Goal: Task Accomplishment & Management: Use online tool/utility

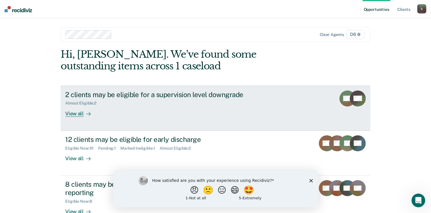
click at [71, 113] on div "View all" at bounding box center [81, 111] width 32 height 11
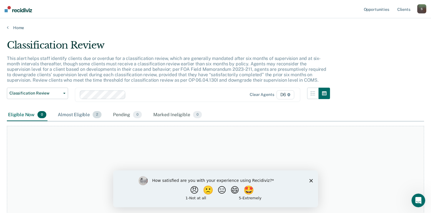
click at [72, 114] on div "Almost Eligible 2" at bounding box center [80, 115] width 46 height 13
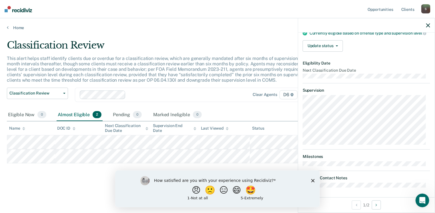
scroll to position [70, 0]
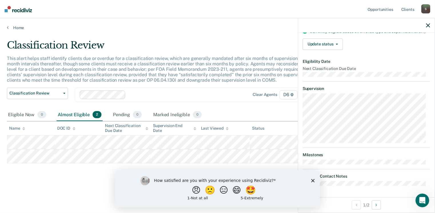
click at [312, 180] on icon "Close survey" at bounding box center [312, 180] width 3 height 3
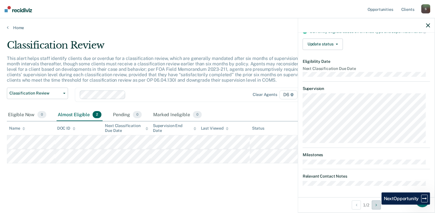
click at [377, 205] on icon "Next Opportunity" at bounding box center [375, 205] width 1 height 4
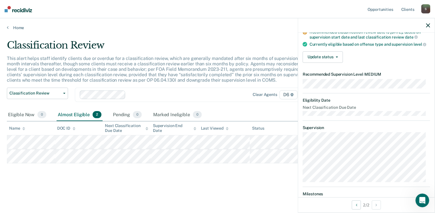
scroll to position [57, 0]
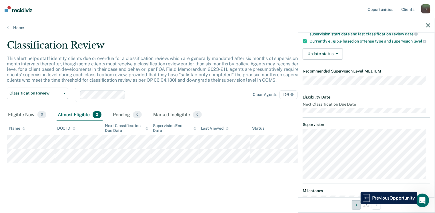
click at [356, 204] on icon "Previous Opportunity" at bounding box center [356, 205] width 1 height 4
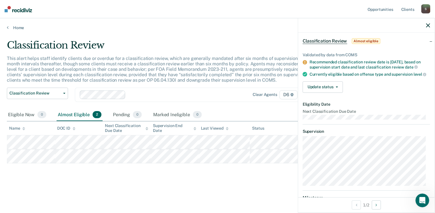
scroll to position [0, 0]
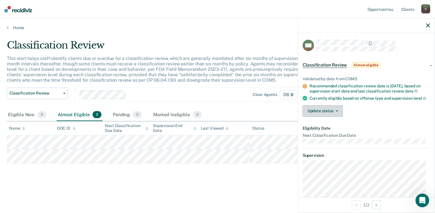
click at [338, 113] on button "Update status" at bounding box center [323, 110] width 40 height 11
click at [391, 117] on div "Update status [PERSON_NAME] Mark Ineligible" at bounding box center [366, 110] width 127 height 11
click at [336, 112] on icon "button" at bounding box center [337, 111] width 2 height 1
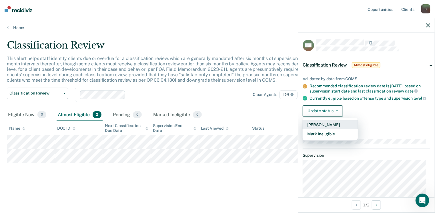
click at [342, 129] on button "[PERSON_NAME]" at bounding box center [330, 124] width 55 height 9
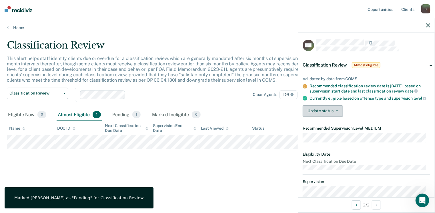
click at [336, 113] on button "Update status" at bounding box center [323, 110] width 40 height 11
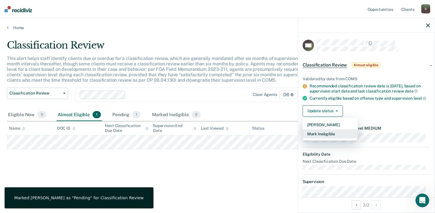
click at [333, 139] on button "Mark Ineligible" at bounding box center [330, 133] width 55 height 9
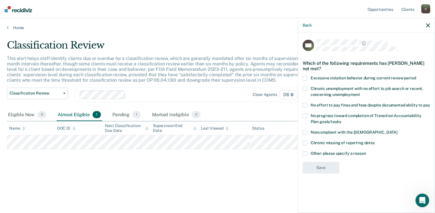
click at [305, 78] on span at bounding box center [305, 78] width 5 height 5
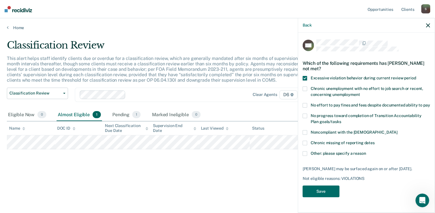
click at [305, 118] on label "No progress toward completion of Transition Accountability Plan goals/tasks" at bounding box center [366, 120] width 127 height 12
click at [305, 132] on span at bounding box center [305, 132] width 5 height 5
click at [305, 153] on span at bounding box center [305, 153] width 5 height 5
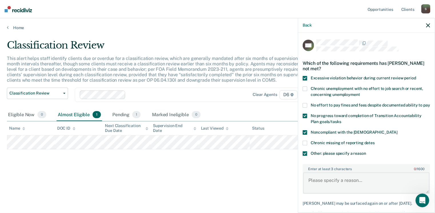
click at [319, 181] on textarea "Enter at least 3 characters 0 / 1600" at bounding box center [366, 183] width 126 height 21
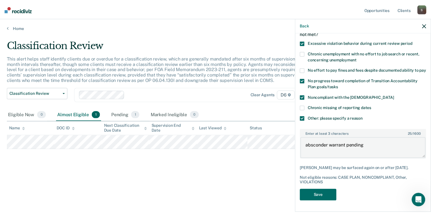
scroll to position [45, 0]
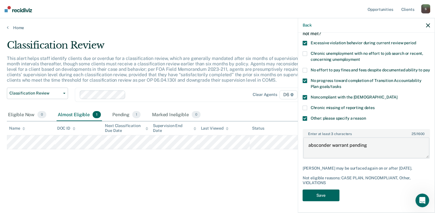
type textarea "absconder warrant pending"
click at [331, 196] on button "Save" at bounding box center [321, 196] width 37 height 12
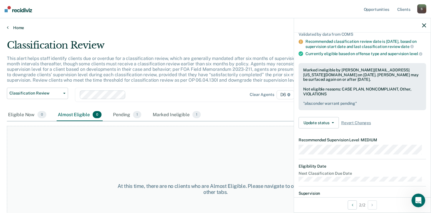
click at [19, 27] on link "Home" at bounding box center [215, 27] width 417 height 5
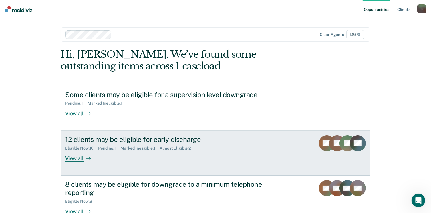
click at [71, 157] on div "View all" at bounding box center [81, 156] width 32 height 11
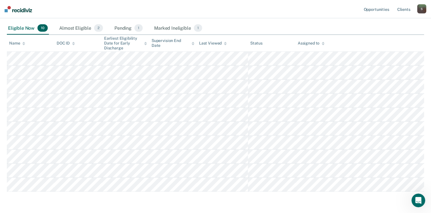
scroll to position [72, 0]
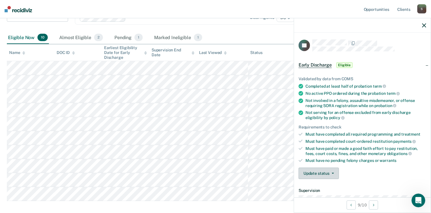
click at [333, 172] on button "Update status" at bounding box center [318, 173] width 40 height 11
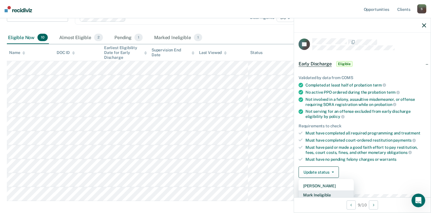
click at [327, 193] on button "Mark Ineligible" at bounding box center [325, 195] width 55 height 9
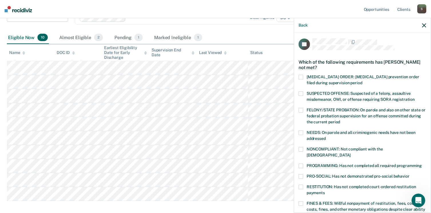
scroll to position [30, 0]
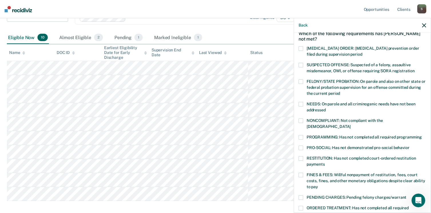
click at [301, 156] on span at bounding box center [300, 158] width 5 height 5
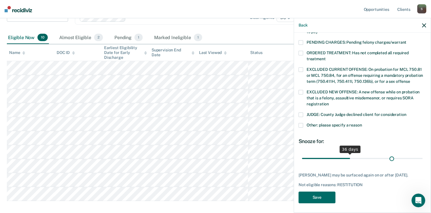
scroll to position [185, 0]
drag, startPoint x: 340, startPoint y: 152, endPoint x: 415, endPoint y: 159, distance: 76.1
type input "90"
click at [415, 159] on input "range" at bounding box center [362, 159] width 121 height 10
click at [318, 194] on button "Save" at bounding box center [316, 198] width 37 height 12
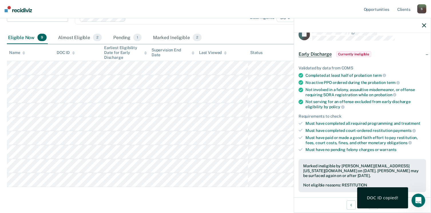
scroll to position [0, 0]
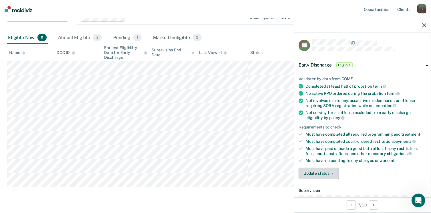
click at [333, 171] on button "Update status" at bounding box center [318, 173] width 40 height 11
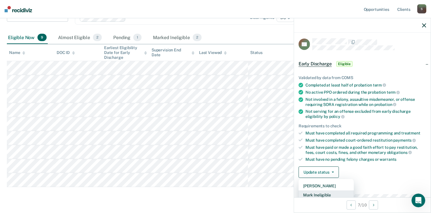
click at [336, 193] on button "Mark Ineligible" at bounding box center [325, 195] width 55 height 9
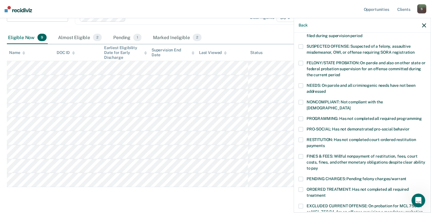
scroll to position [58, 0]
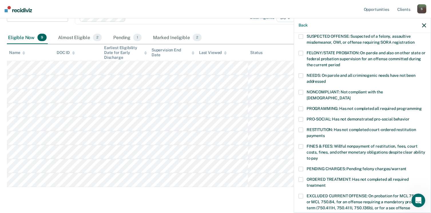
click at [300, 92] on span at bounding box center [300, 92] width 5 height 5
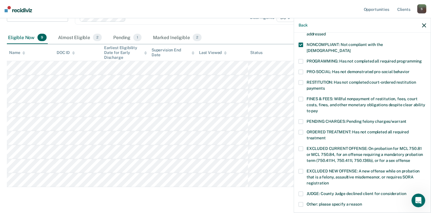
scroll to position [115, 0]
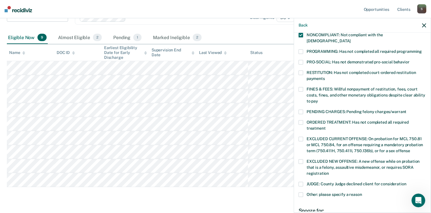
click at [302, 193] on span at bounding box center [300, 195] width 5 height 5
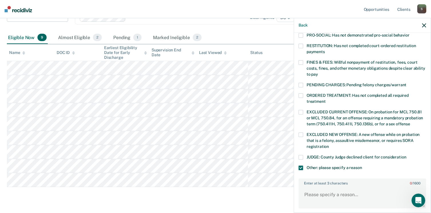
scroll to position [173, 0]
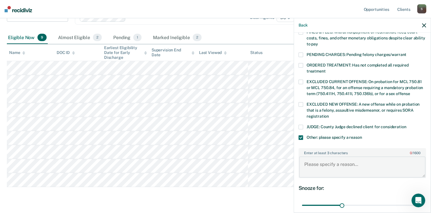
click at [334, 163] on textarea "Enter at least 3 characters 0 / 1600" at bounding box center [362, 167] width 126 height 21
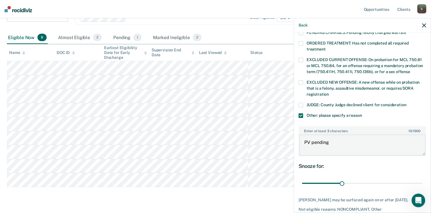
scroll to position [219, 0]
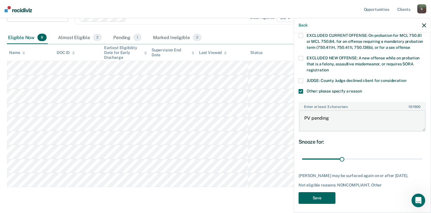
type textarea "PV pending"
click at [321, 193] on button "Save" at bounding box center [316, 198] width 37 height 12
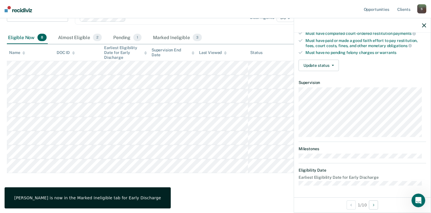
scroll to position [105, 0]
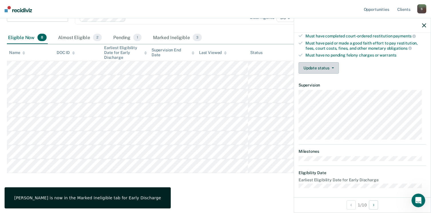
click at [331, 63] on button "Update status" at bounding box center [318, 67] width 40 height 11
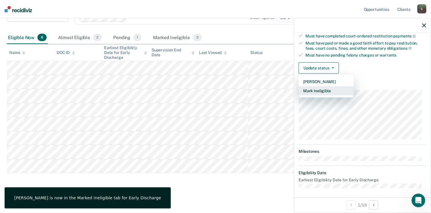
click at [325, 89] on button "Mark Ineligible" at bounding box center [325, 90] width 55 height 9
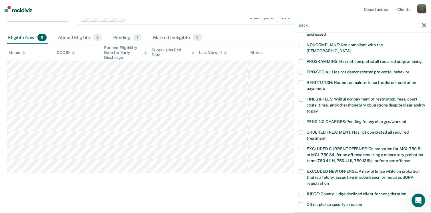
click at [300, 81] on span at bounding box center [300, 83] width 5 height 5
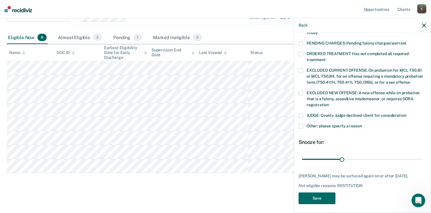
scroll to position [185, 0]
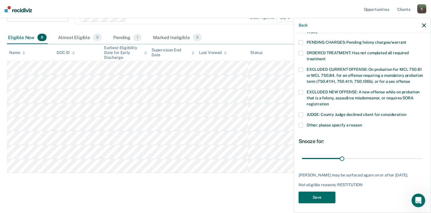
click at [301, 123] on span at bounding box center [300, 125] width 5 height 5
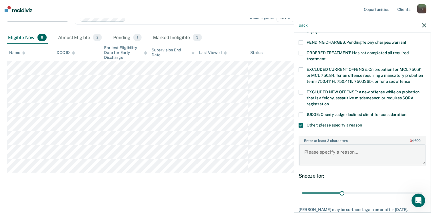
click at [322, 146] on textarea "Enter at least 3 characters 0 / 1600" at bounding box center [362, 154] width 126 height 21
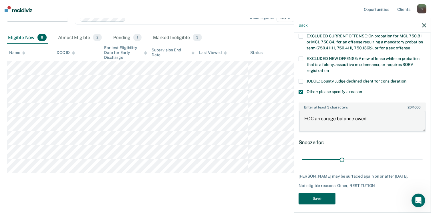
scroll to position [219, 0]
type textarea "FOC arrearage balance owed"
click at [325, 195] on button "Save" at bounding box center [316, 198] width 37 height 12
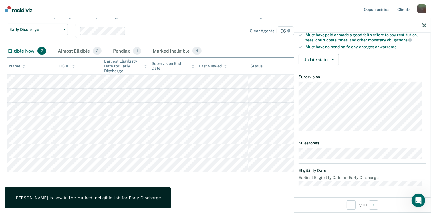
scroll to position [105, 0]
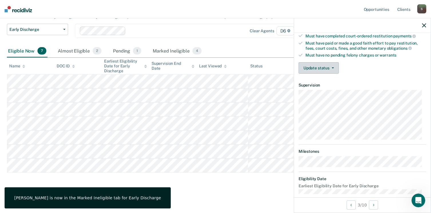
click at [328, 68] on button "Update status" at bounding box center [318, 67] width 40 height 11
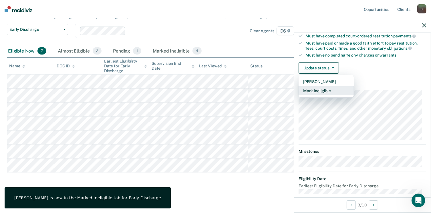
click at [322, 91] on button "Mark Ineligible" at bounding box center [325, 90] width 55 height 9
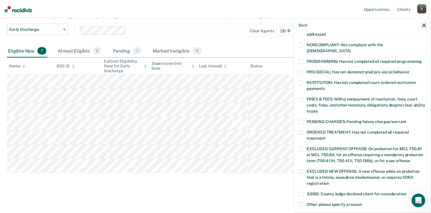
click at [300, 81] on span at bounding box center [300, 83] width 5 height 5
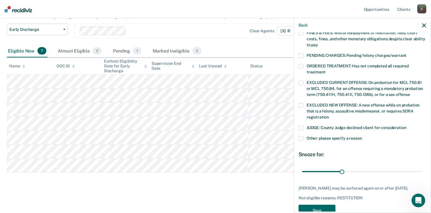
scroll to position [185, 0]
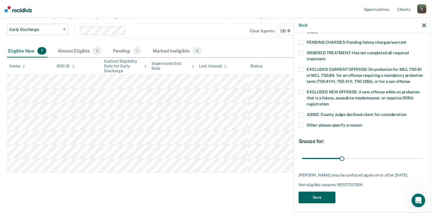
click at [325, 194] on button "Save" at bounding box center [316, 198] width 37 height 12
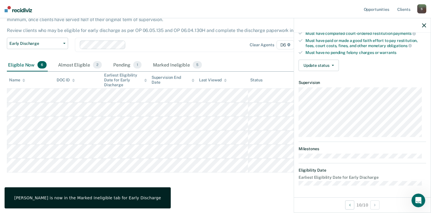
scroll to position [105, 0]
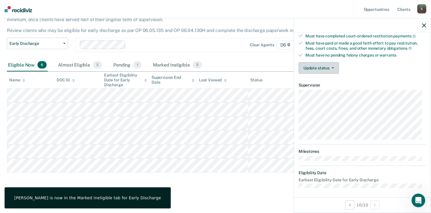
click at [328, 67] on button "Update status" at bounding box center [318, 67] width 40 height 11
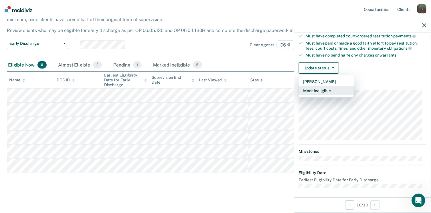
click at [328, 88] on button "Mark Ineligible" at bounding box center [325, 90] width 55 height 9
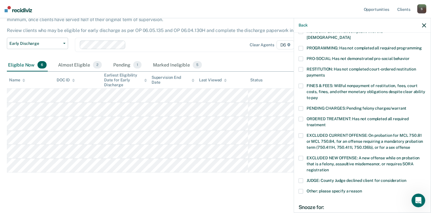
scroll to position [143, 0]
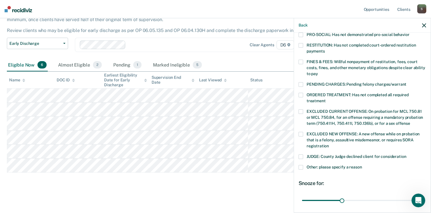
click at [300, 165] on span at bounding box center [300, 167] width 5 height 5
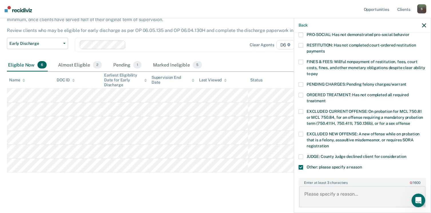
click at [338, 188] on textarea "Enter at least 3 characters 0 / 1600" at bounding box center [362, 196] width 126 height 21
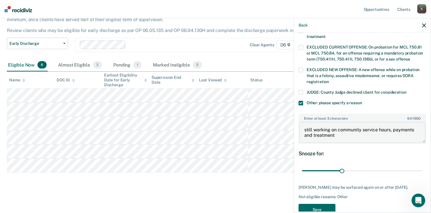
scroll to position [219, 0]
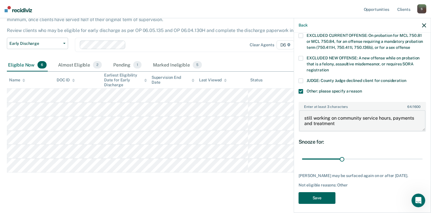
type textarea "still working on community service hours, payments and treatment"
click at [315, 195] on button "Save" at bounding box center [316, 198] width 37 height 12
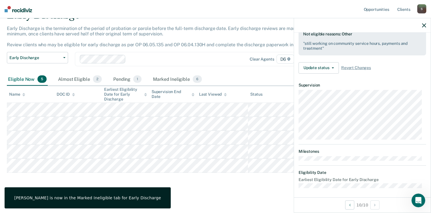
scroll to position [105, 0]
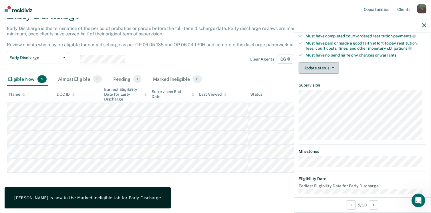
click at [330, 65] on button "Update status" at bounding box center [318, 67] width 40 height 11
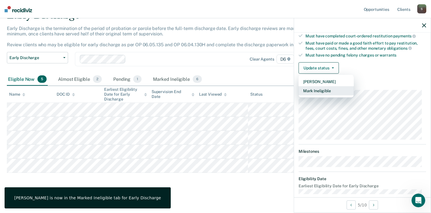
click at [333, 91] on button "Mark Ineligible" at bounding box center [325, 90] width 55 height 9
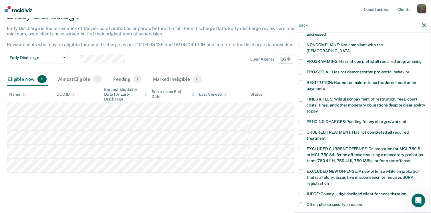
click at [302, 203] on span at bounding box center [300, 205] width 5 height 5
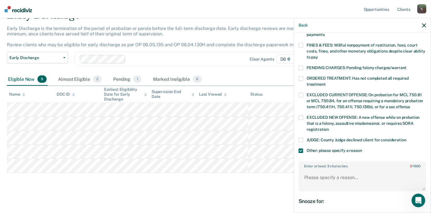
scroll to position [163, 0]
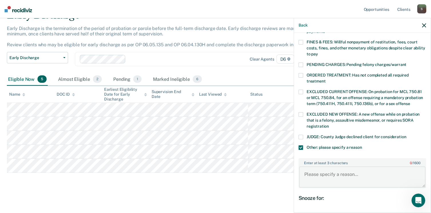
click at [321, 167] on textarea "Enter at least 3 characters 0 / 1600" at bounding box center [362, 177] width 126 height 21
type textarea "working on community service"
drag, startPoint x: 340, startPoint y: 209, endPoint x: 416, endPoint y: 203, distance: 75.6
type input "90"
click at [416, 211] on input "range" at bounding box center [362, 216] width 121 height 10
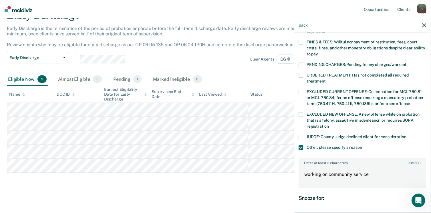
scroll to position [219, 0]
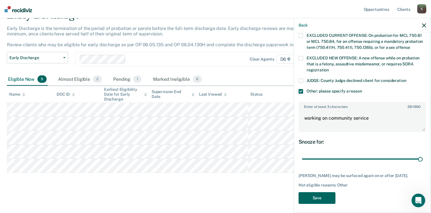
click at [328, 197] on button "Save" at bounding box center [316, 198] width 37 height 12
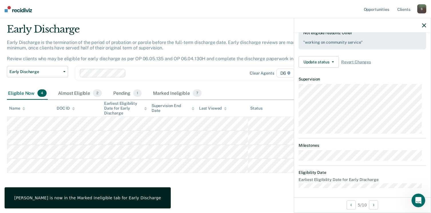
scroll to position [105, 0]
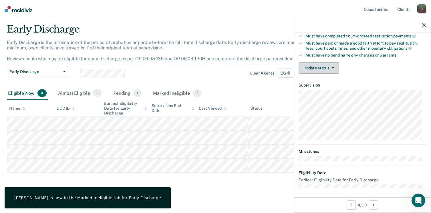
click at [329, 67] on span "button" at bounding box center [331, 67] width 5 height 1
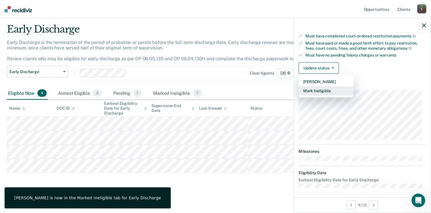
click at [333, 88] on button "Mark Ineligible" at bounding box center [325, 90] width 55 height 9
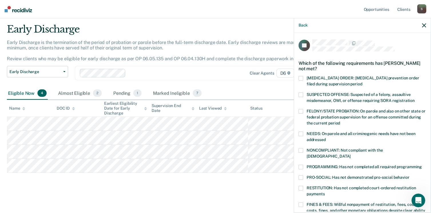
scroll to position [0, 0]
click at [301, 134] on span at bounding box center [300, 134] width 5 height 5
click at [300, 165] on span at bounding box center [300, 167] width 5 height 5
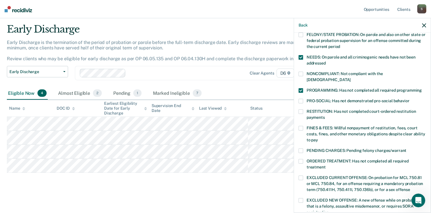
scroll to position [86, 0]
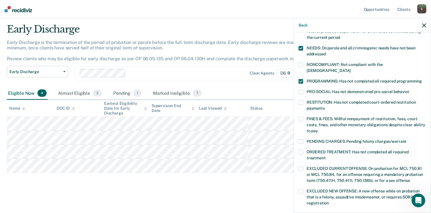
click at [301, 117] on label "FINES & FEES: Willful nonpayment of restitution, fees, court costs, fines, and …" at bounding box center [361, 126] width 127 height 18
click at [301, 117] on span at bounding box center [300, 119] width 5 height 5
click at [301, 143] on div "PENDING CHARGES: Pending felony charges/warrant" at bounding box center [361, 144] width 127 height 11
click at [301, 139] on span at bounding box center [300, 141] width 5 height 5
click at [300, 150] on span at bounding box center [300, 152] width 5 height 5
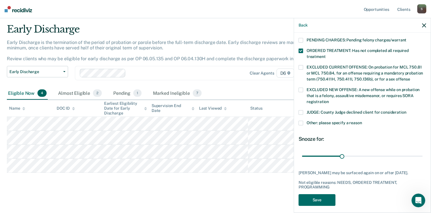
scroll to position [190, 0]
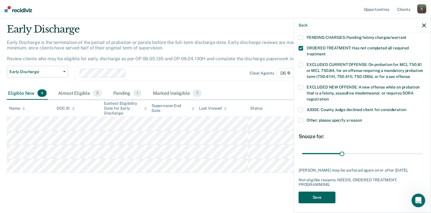
click at [318, 197] on button "Save" at bounding box center [316, 198] width 37 height 12
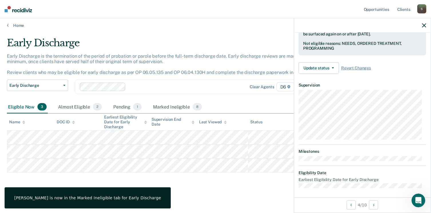
scroll to position [105, 0]
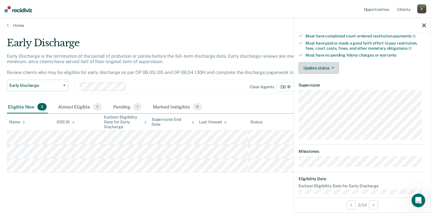
click at [334, 64] on button "Update status" at bounding box center [318, 67] width 40 height 11
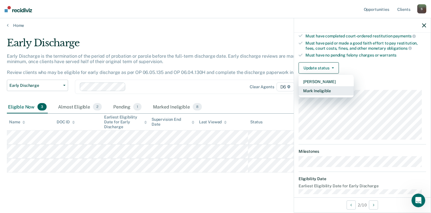
click at [327, 91] on button "Mark Ineligible" at bounding box center [325, 90] width 55 height 9
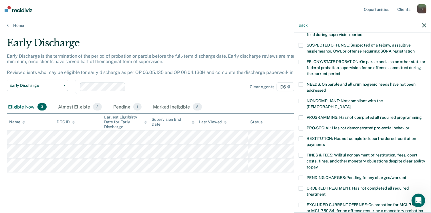
scroll to position [20, 0]
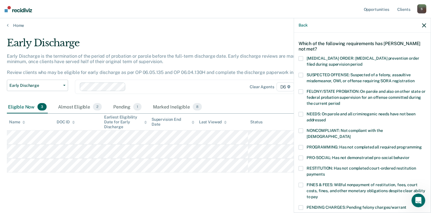
click at [300, 145] on span at bounding box center [300, 147] width 5 height 5
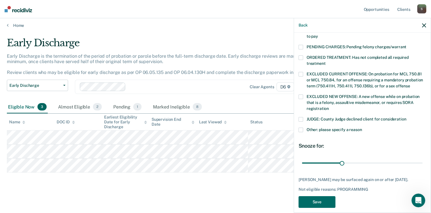
scroll to position [185, 0]
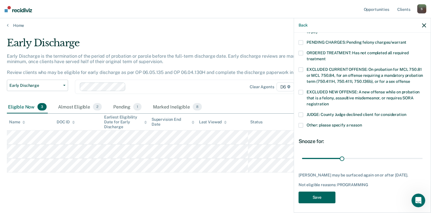
click at [324, 197] on button "Save" at bounding box center [316, 198] width 37 height 12
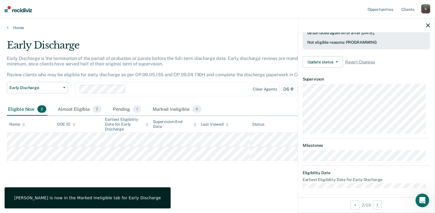
scroll to position [111, 0]
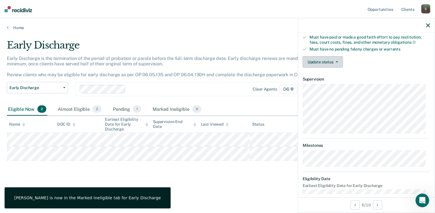
click at [336, 61] on button "Update status" at bounding box center [323, 61] width 40 height 11
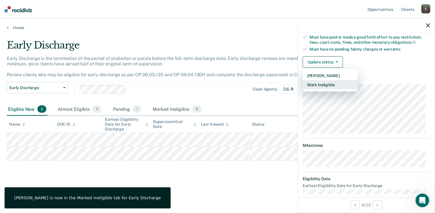
click at [334, 85] on button "Mark Ineligible" at bounding box center [330, 84] width 55 height 9
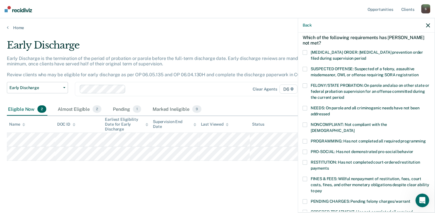
scroll to position [0, 0]
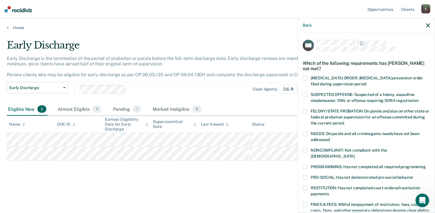
click at [304, 133] on span at bounding box center [305, 134] width 5 height 5
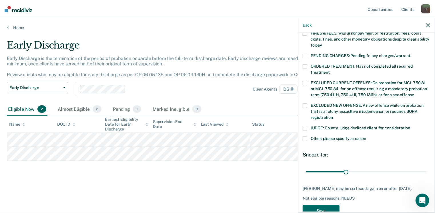
scroll to position [185, 0]
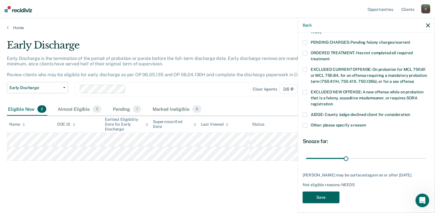
click at [323, 193] on button "Save" at bounding box center [321, 198] width 37 height 12
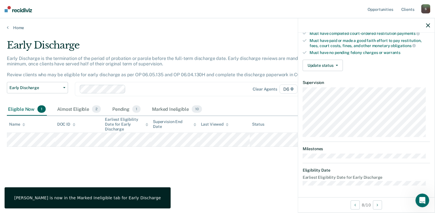
scroll to position [105, 0]
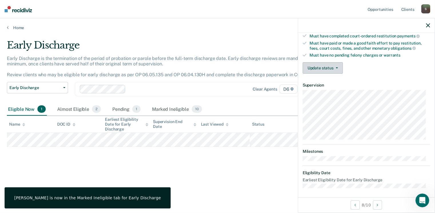
click at [337, 67] on button "Update status" at bounding box center [323, 67] width 40 height 11
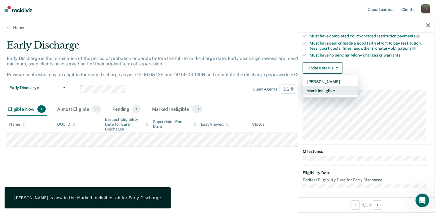
click at [336, 91] on button "Mark Ineligible" at bounding box center [330, 90] width 55 height 9
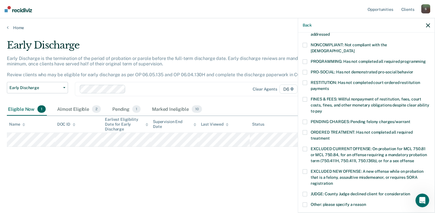
scroll to position [48, 0]
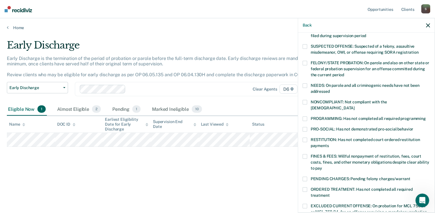
click at [305, 138] on span at bounding box center [305, 140] width 5 height 5
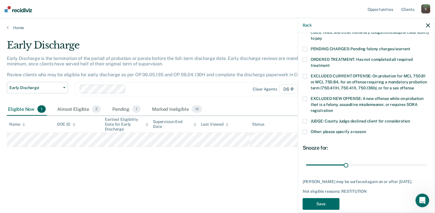
scroll to position [185, 0]
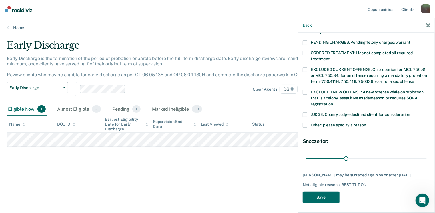
click at [305, 123] on span at bounding box center [305, 125] width 5 height 5
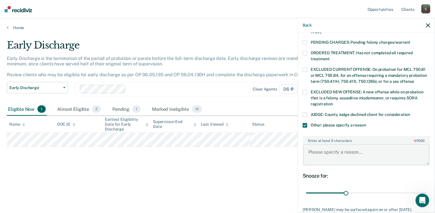
click at [327, 147] on textarea "Enter at least 3 characters 0 / 1600" at bounding box center [366, 154] width 126 height 21
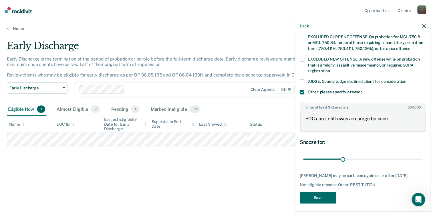
scroll to position [219, 0]
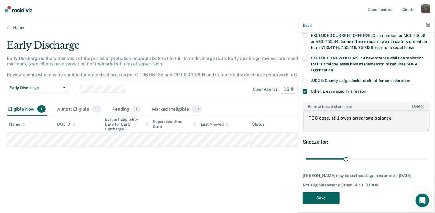
type textarea "FOC case, still owes arrearage balance"
click at [330, 195] on button "Save" at bounding box center [321, 198] width 37 height 12
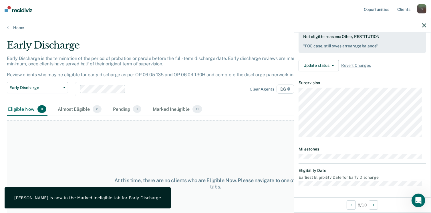
scroll to position [157, 0]
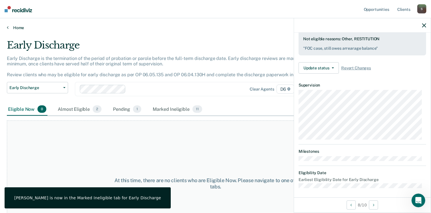
click at [20, 27] on link "Home" at bounding box center [215, 27] width 417 height 5
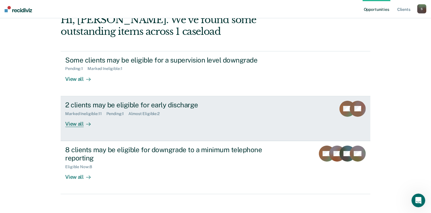
scroll to position [38, 0]
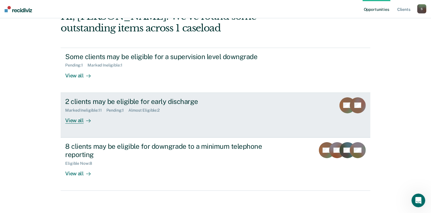
click at [72, 120] on div "View all" at bounding box center [81, 118] width 32 height 11
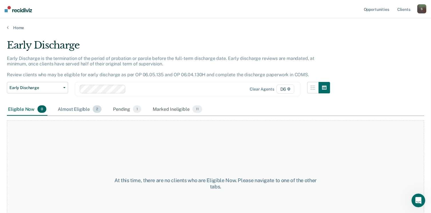
click at [71, 109] on div "Almost Eligible 2" at bounding box center [80, 109] width 46 height 13
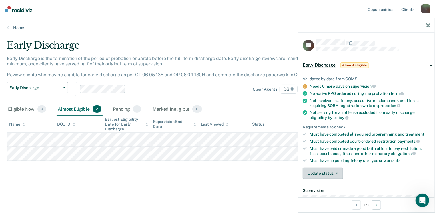
click at [335, 172] on button "Update status" at bounding box center [323, 173] width 40 height 11
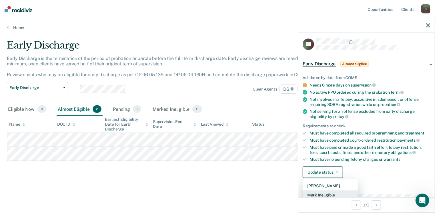
click at [335, 192] on button "Mark Ineligible" at bounding box center [330, 195] width 55 height 9
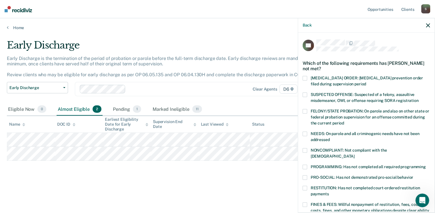
scroll to position [0, 0]
click at [305, 133] on span at bounding box center [305, 134] width 5 height 5
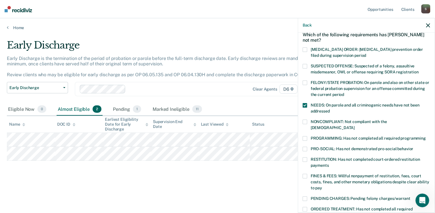
click at [304, 121] on span at bounding box center [305, 122] width 5 height 5
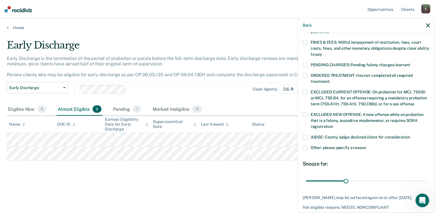
scroll to position [171, 0]
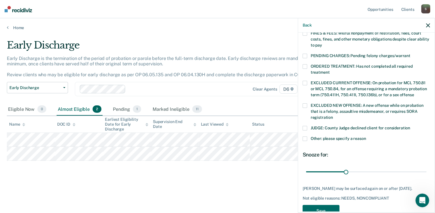
click at [304, 137] on span at bounding box center [305, 139] width 5 height 5
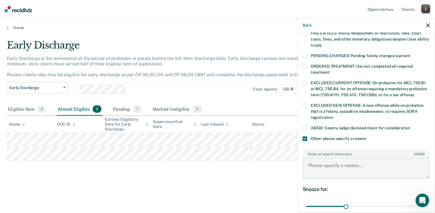
click at [329, 159] on textarea "Enter at least 3 characters 0 / 1600" at bounding box center [366, 168] width 126 height 21
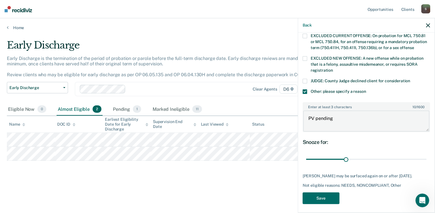
scroll to position [219, 0]
type textarea "PV pending"
click at [329, 195] on button "Save" at bounding box center [321, 198] width 37 height 12
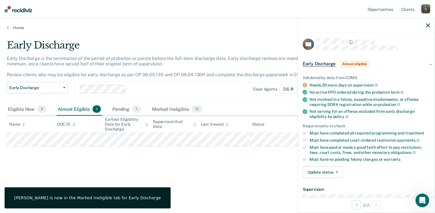
scroll to position [0, 0]
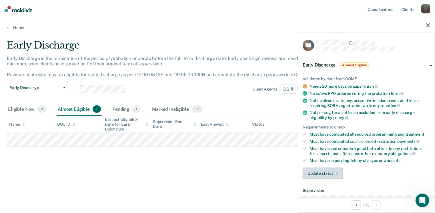
click at [337, 174] on button "Update status" at bounding box center [323, 173] width 40 height 11
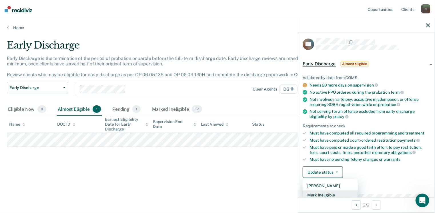
click at [334, 192] on button "Mark Ineligible" at bounding box center [330, 195] width 55 height 9
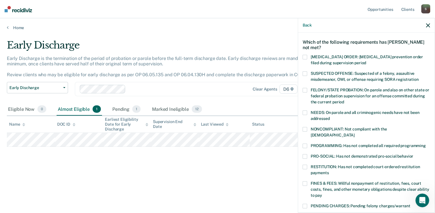
scroll to position [30, 0]
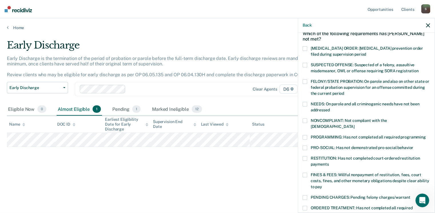
click at [305, 173] on span at bounding box center [305, 175] width 5 height 5
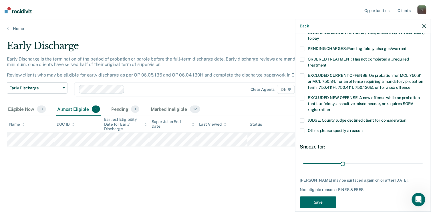
scroll to position [185, 0]
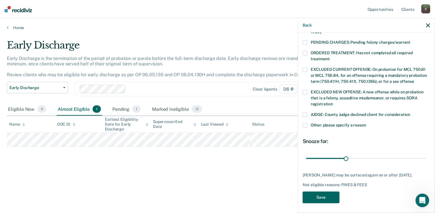
click at [327, 194] on button "Save" at bounding box center [321, 198] width 37 height 12
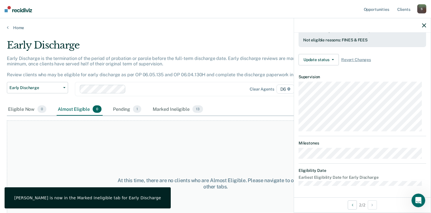
scroll to position [154, 0]
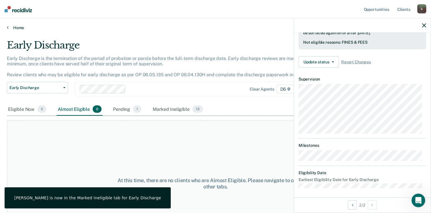
click at [15, 26] on link "Home" at bounding box center [215, 27] width 417 height 5
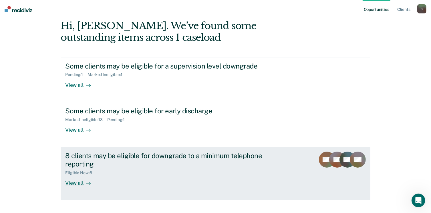
scroll to position [38, 0]
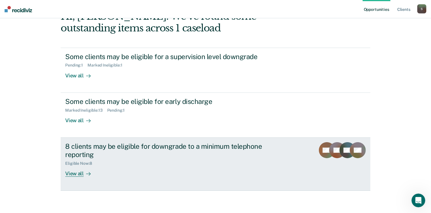
click at [65, 173] on div "View all" at bounding box center [81, 171] width 32 height 11
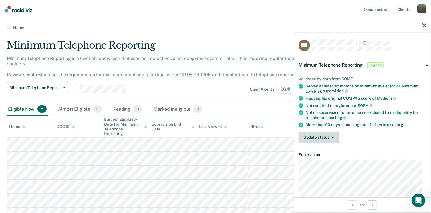
click at [332, 137] on icon "button" at bounding box center [332, 137] width 2 height 1
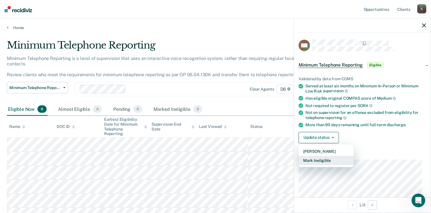
click at [331, 159] on button "Mark Ineligible" at bounding box center [325, 160] width 55 height 9
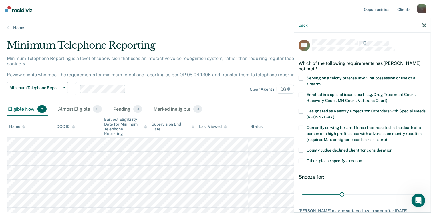
click at [299, 162] on span at bounding box center [300, 161] width 5 height 5
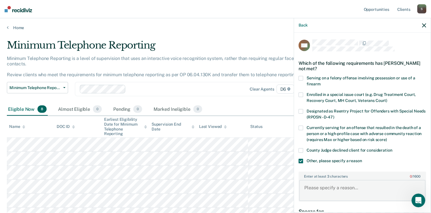
click at [321, 190] on textarea "Enter at least 3 characters 0 / 1600" at bounding box center [362, 190] width 126 height 21
drag, startPoint x: 357, startPoint y: 187, endPoint x: 304, endPoint y: 188, distance: 53.2
click at [304, 188] on textarea "Office doesn't participate" at bounding box center [362, 190] width 126 height 21
click at [377, 191] on textarea "Office doesn't participate" at bounding box center [362, 190] width 126 height 21
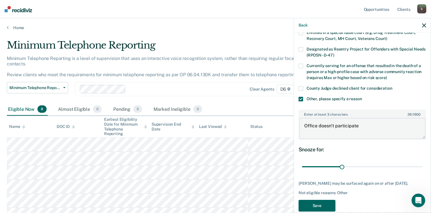
scroll to position [76, 0]
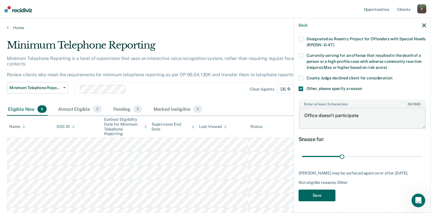
type textarea "Office doesn't participate"
click at [322, 195] on button "Save" at bounding box center [316, 196] width 37 height 12
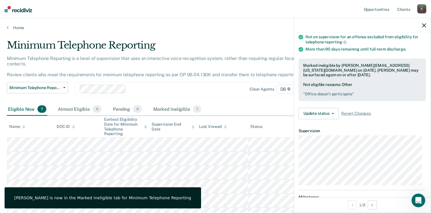
scroll to position [70, 0]
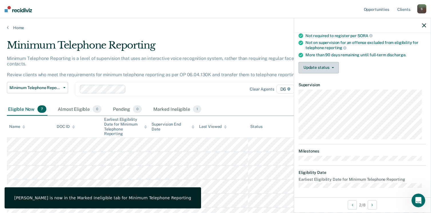
click at [331, 68] on button "Update status" at bounding box center [318, 67] width 40 height 11
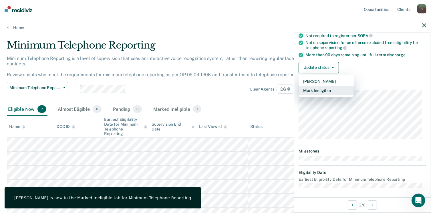
click at [320, 91] on button "Mark Ineligible" at bounding box center [325, 90] width 55 height 9
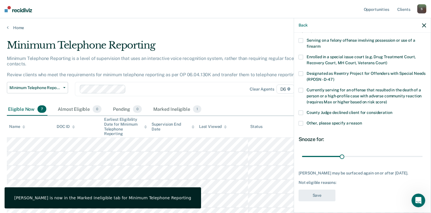
scroll to position [42, 0]
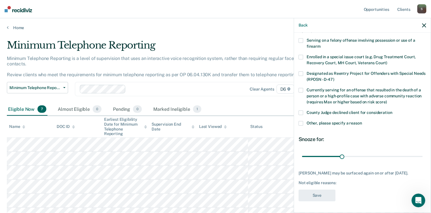
click at [301, 121] on span at bounding box center [300, 123] width 5 height 5
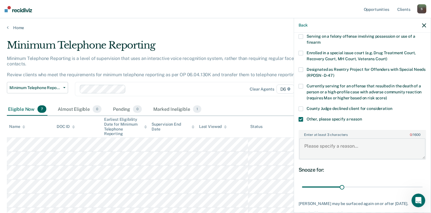
click at [311, 148] on textarea "Enter at least 3 characters 0 / 1600" at bounding box center [362, 148] width 126 height 21
paste textarea "Office doesn't participate"
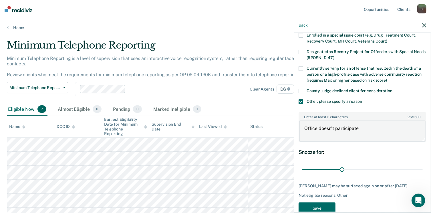
scroll to position [76, 0]
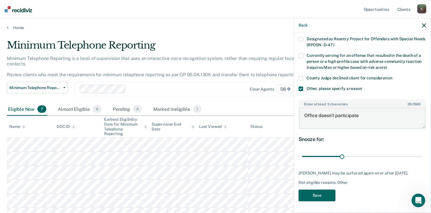
type textarea "Office doesn't participate"
click at [325, 195] on button "Save" at bounding box center [316, 196] width 37 height 12
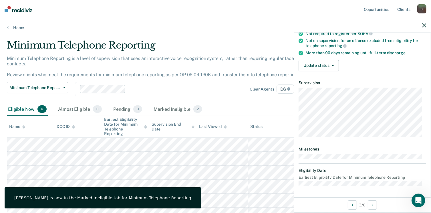
scroll to position [70, 0]
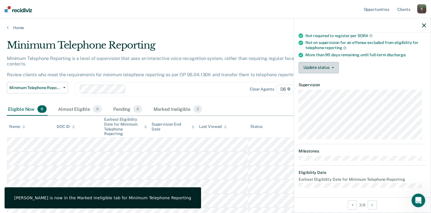
click at [333, 67] on icon "button" at bounding box center [332, 67] width 2 height 1
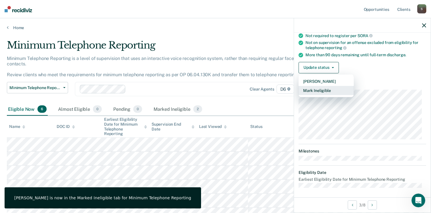
click at [326, 88] on button "Mark Ineligible" at bounding box center [325, 90] width 55 height 9
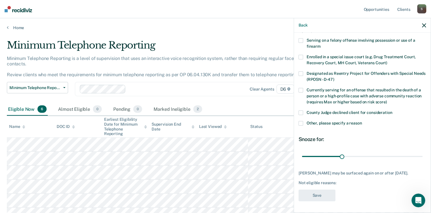
click at [301, 121] on span at bounding box center [300, 123] width 5 height 5
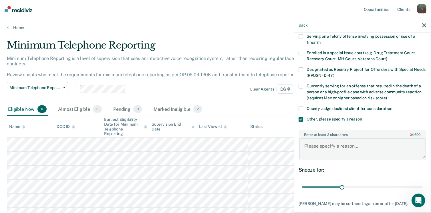
click at [322, 143] on textarea "Enter at least 3 characters 0 / 1600" at bounding box center [362, 148] width 126 height 21
paste textarea "Office doesn't participate"
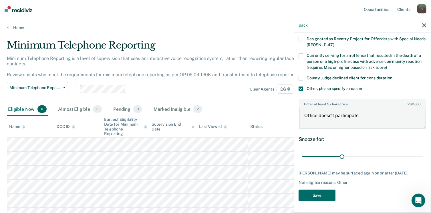
scroll to position [76, 0]
type textarea "Office doesn't participate"
click at [314, 194] on button "Save" at bounding box center [316, 196] width 37 height 12
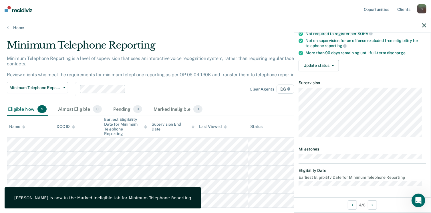
scroll to position [70, 0]
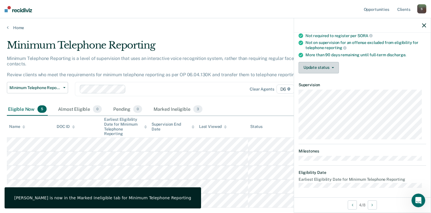
click at [311, 65] on button "Update status" at bounding box center [318, 67] width 40 height 11
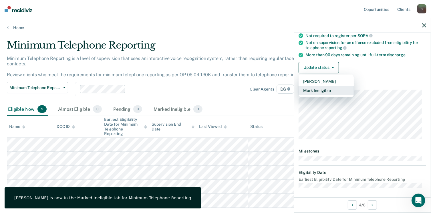
click at [323, 88] on button "Mark Ineligible" at bounding box center [325, 90] width 55 height 9
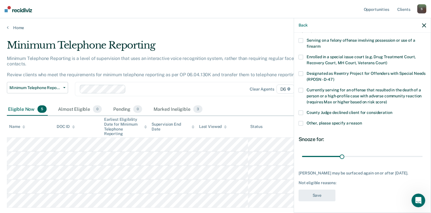
click at [301, 121] on span at bounding box center [300, 123] width 5 height 5
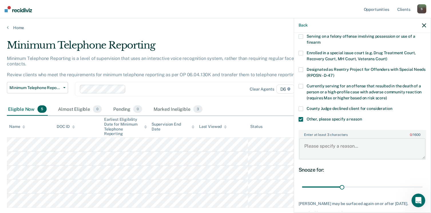
click at [313, 146] on textarea "Enter at least 3 characters 0 / 1600" at bounding box center [362, 148] width 126 height 21
paste textarea "Office doesn't participate"
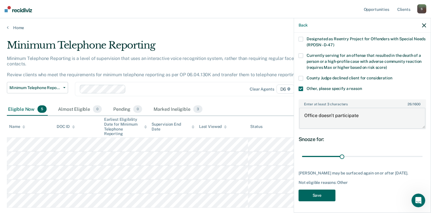
scroll to position [76, 0]
type textarea "Office doesn't participate"
click at [325, 195] on button "Save" at bounding box center [316, 196] width 37 height 12
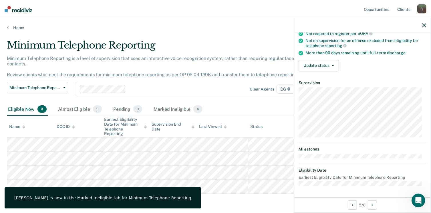
scroll to position [70, 0]
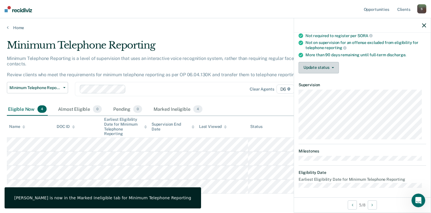
click at [331, 67] on icon "button" at bounding box center [332, 67] width 2 height 1
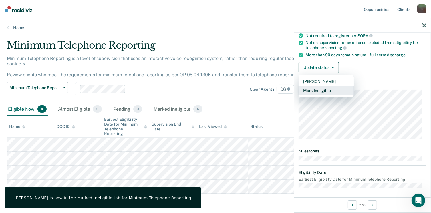
click at [322, 91] on button "Mark Ineligible" at bounding box center [325, 90] width 55 height 9
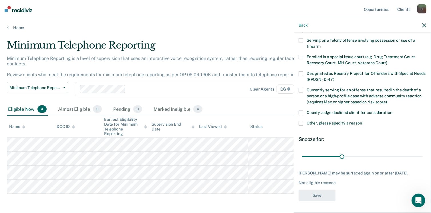
click at [301, 121] on span at bounding box center [300, 123] width 5 height 5
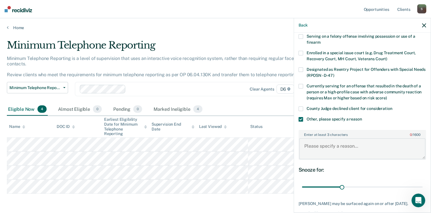
click at [308, 149] on textarea "Enter at least 3 characters 0 / 1600" at bounding box center [362, 148] width 126 height 21
paste textarea "Office doesn't participate"
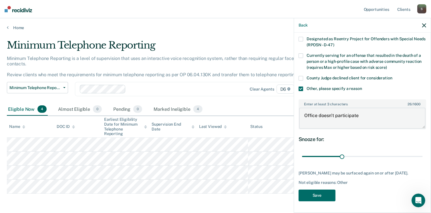
scroll to position [76, 0]
type textarea "Office doesn't participate"
click at [311, 195] on button "Save" at bounding box center [316, 196] width 37 height 12
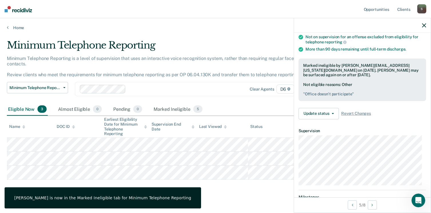
scroll to position [70, 0]
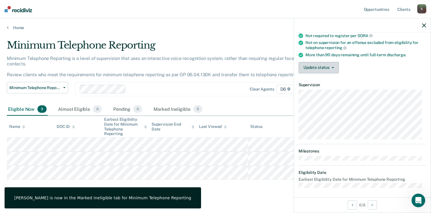
click at [331, 67] on span "button" at bounding box center [331, 67] width 5 height 1
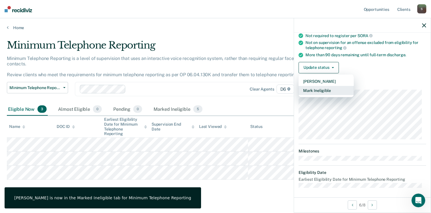
click at [320, 91] on button "Mark Ineligible" at bounding box center [325, 90] width 55 height 9
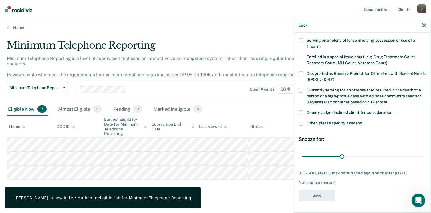
scroll to position [42, 0]
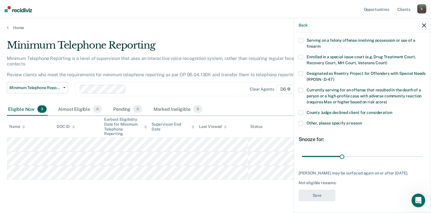
click at [300, 121] on span at bounding box center [300, 123] width 5 height 5
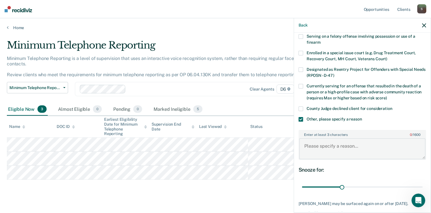
click at [312, 147] on textarea "Enter at least 3 characters 0 / 1600" at bounding box center [362, 148] width 126 height 21
paste textarea "Office doesn't participate"
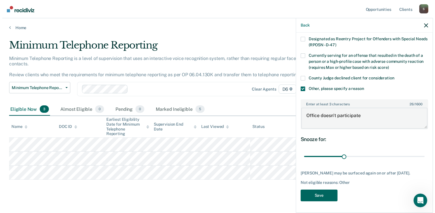
scroll to position [76, 0]
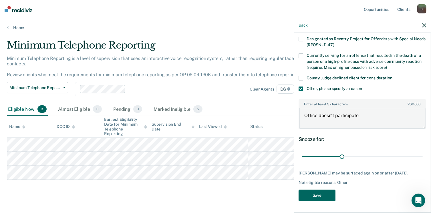
type textarea "Office doesn't participate"
click at [315, 194] on button "Save" at bounding box center [316, 196] width 37 height 12
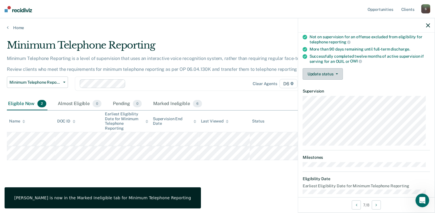
click at [332, 73] on button "Update status" at bounding box center [323, 73] width 40 height 11
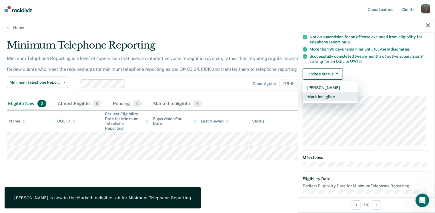
click at [326, 97] on button "Mark Ineligible" at bounding box center [330, 96] width 55 height 9
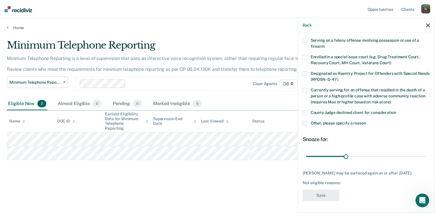
click at [305, 88] on span at bounding box center [305, 90] width 5 height 5
click at [327, 196] on button "Save" at bounding box center [321, 196] width 37 height 12
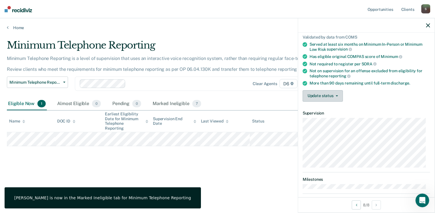
click at [320, 92] on button "Update status" at bounding box center [323, 95] width 40 height 11
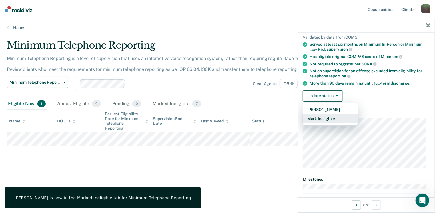
click at [322, 117] on button "Mark Ineligible" at bounding box center [330, 118] width 55 height 9
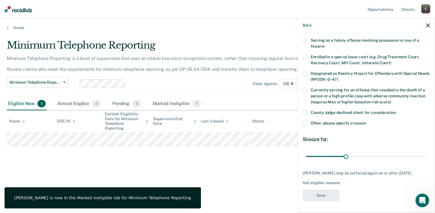
click at [305, 121] on span at bounding box center [305, 123] width 5 height 5
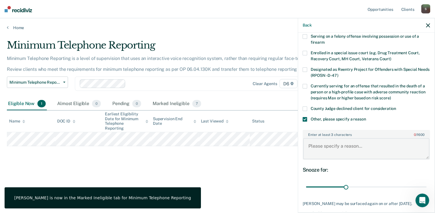
click at [321, 149] on textarea "Enter at least 3 characters 0 / 1600" at bounding box center [366, 148] width 126 height 21
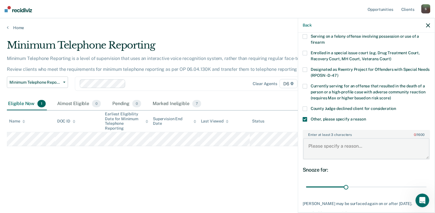
paste textarea "Office doesn't participate"
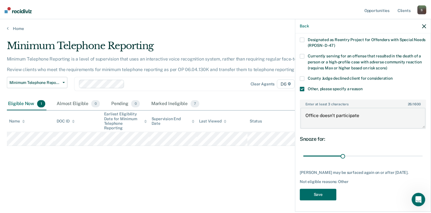
scroll to position [76, 0]
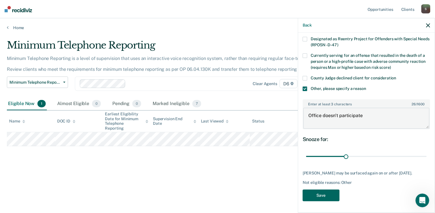
type textarea "Office doesn't participate"
click at [328, 194] on button "Save" at bounding box center [321, 196] width 37 height 12
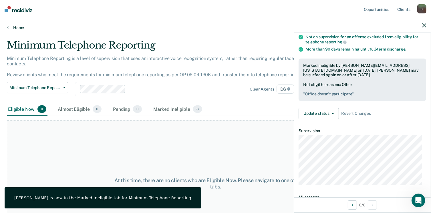
click at [16, 28] on link "Home" at bounding box center [215, 27] width 417 height 5
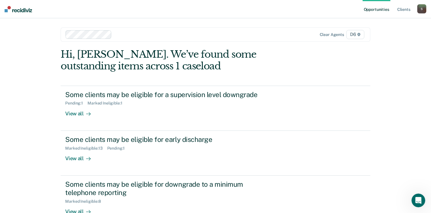
click at [422, 8] on div "S" at bounding box center [421, 8] width 9 height 9
click at [379, 38] on link "Log Out" at bounding box center [398, 37] width 46 height 5
